Goal: Use online tool/utility: Utilize a website feature to perform a specific function

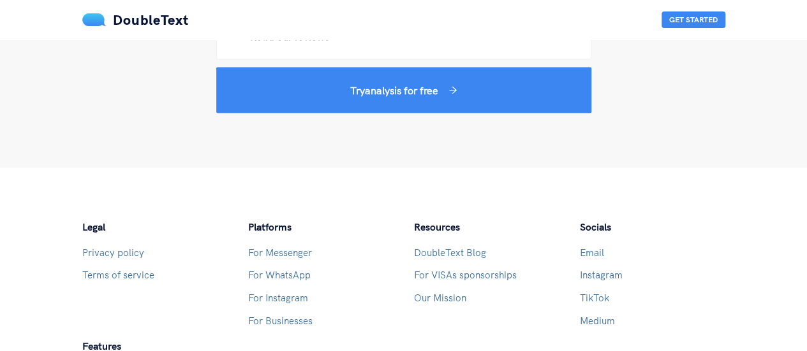
scroll to position [1243, 0]
click at [282, 256] on link "For Messenger" at bounding box center [280, 252] width 64 height 12
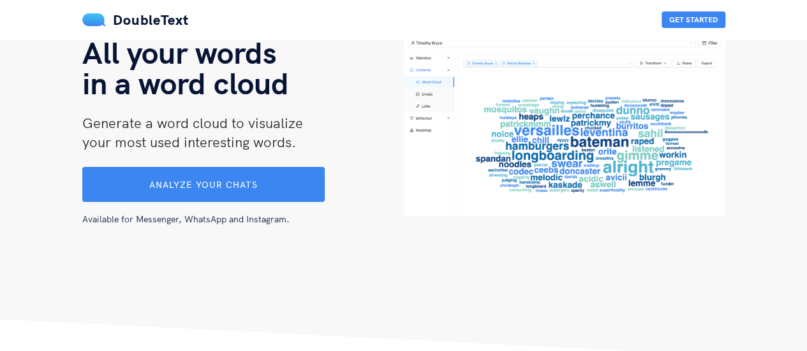
scroll to position [92, 0]
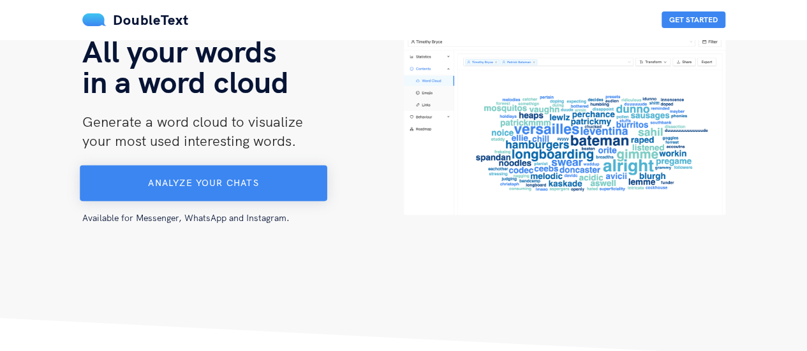
click at [296, 188] on button "Analyze your chats" at bounding box center [203, 184] width 247 height 36
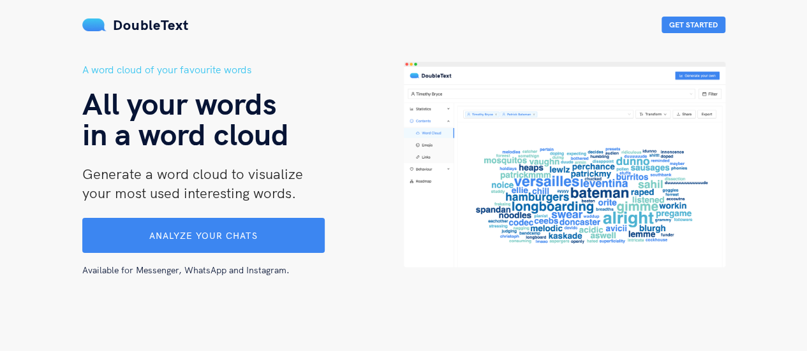
scroll to position [0, 0]
